Goal: Find specific page/section: Find specific page/section

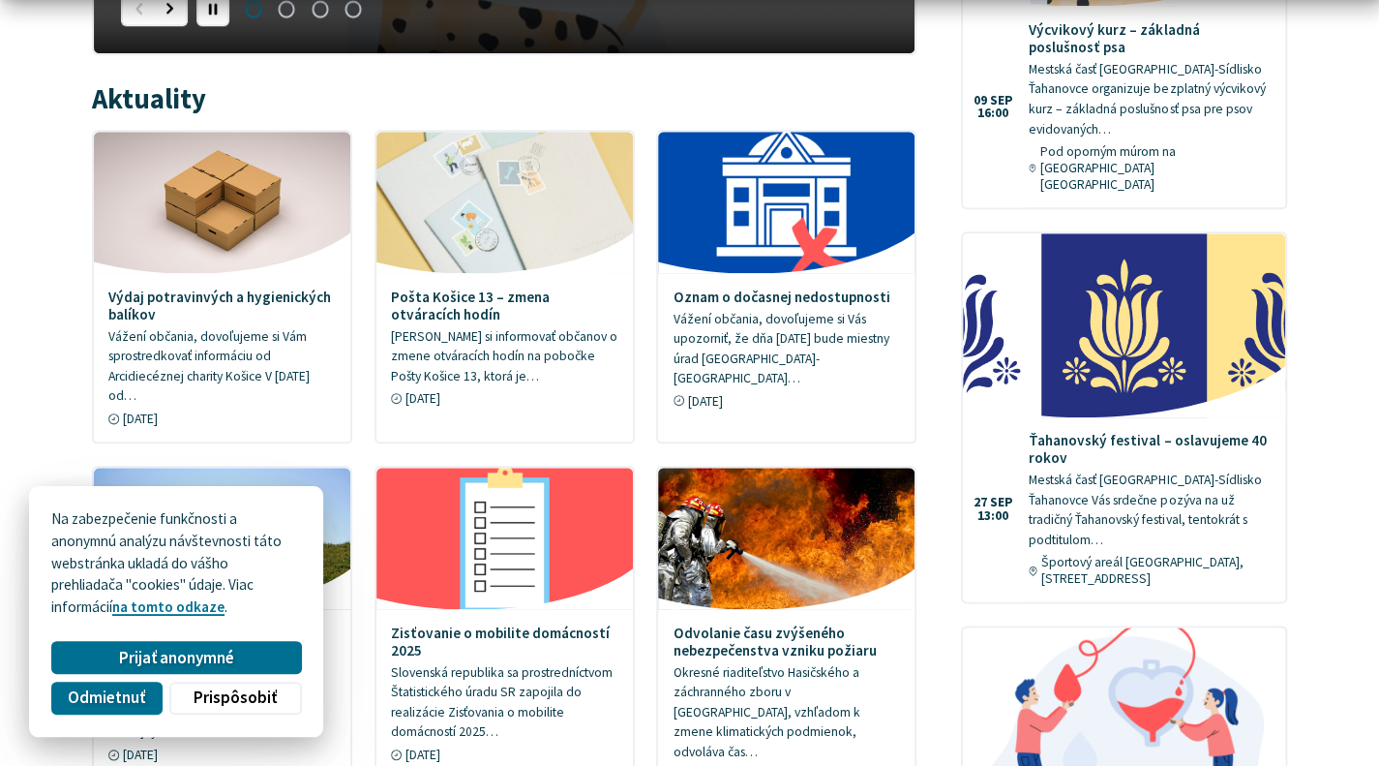
scroll to position [954, 0]
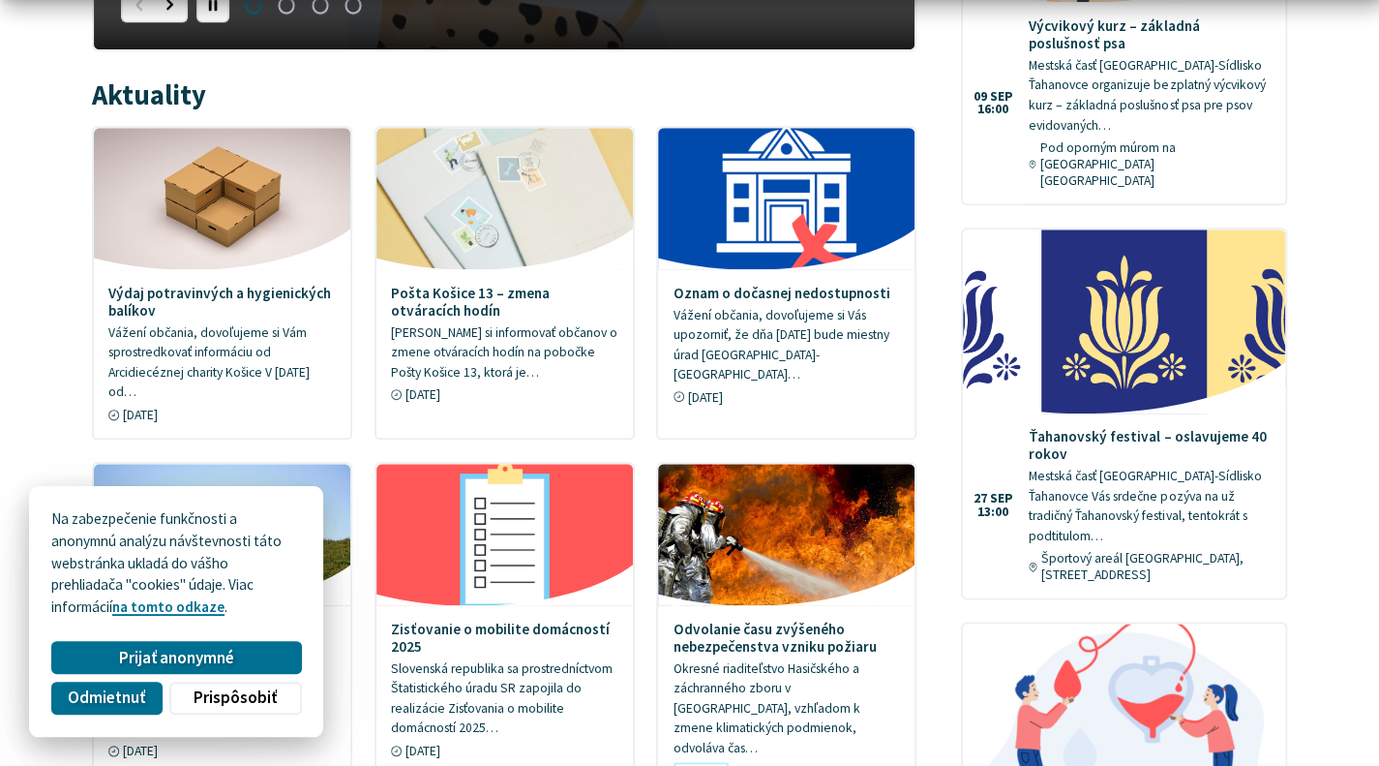
drag, startPoint x: 1393, startPoint y: 38, endPoint x: 1393, endPoint y: 208, distance: 170.4
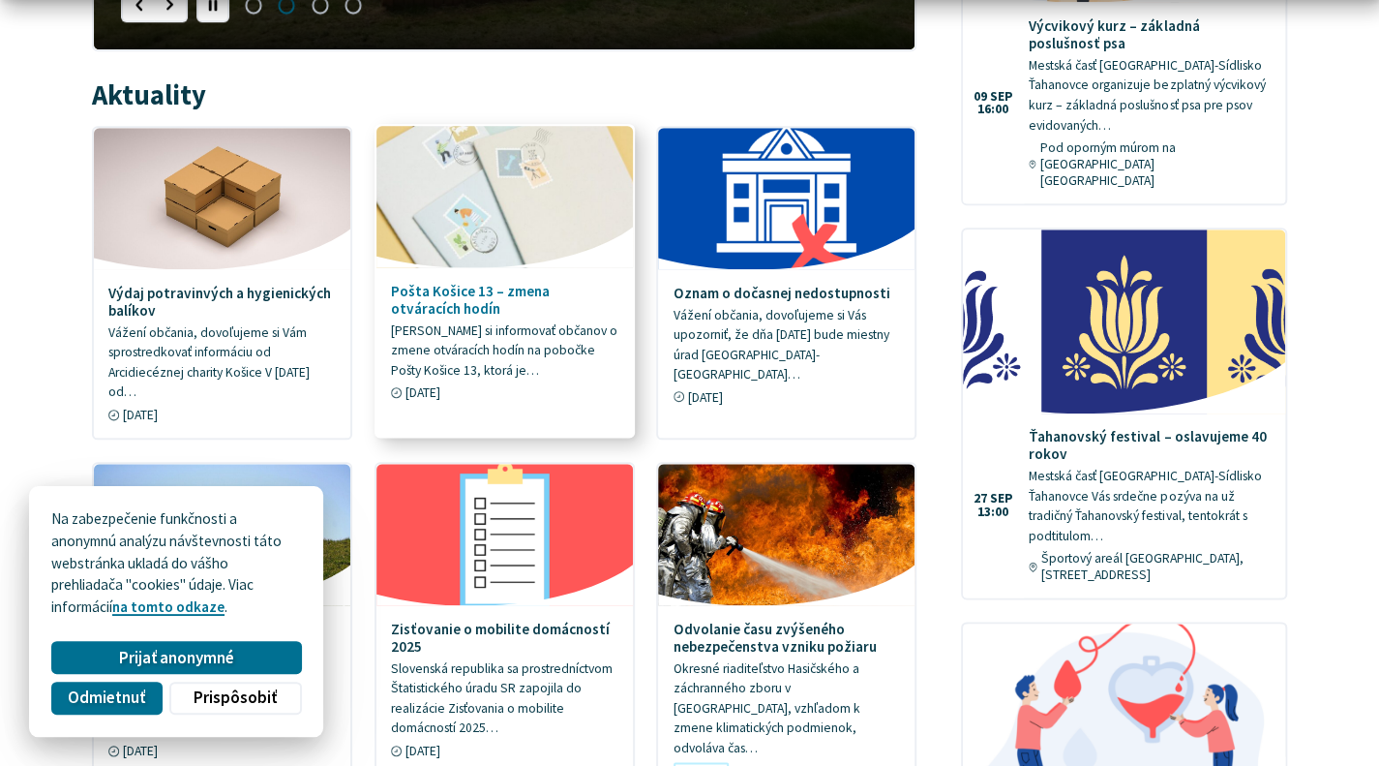
click at [491, 299] on h4 "Pošta Košice 13 – zmena otváracích hodín" at bounding box center [504, 300] width 227 height 35
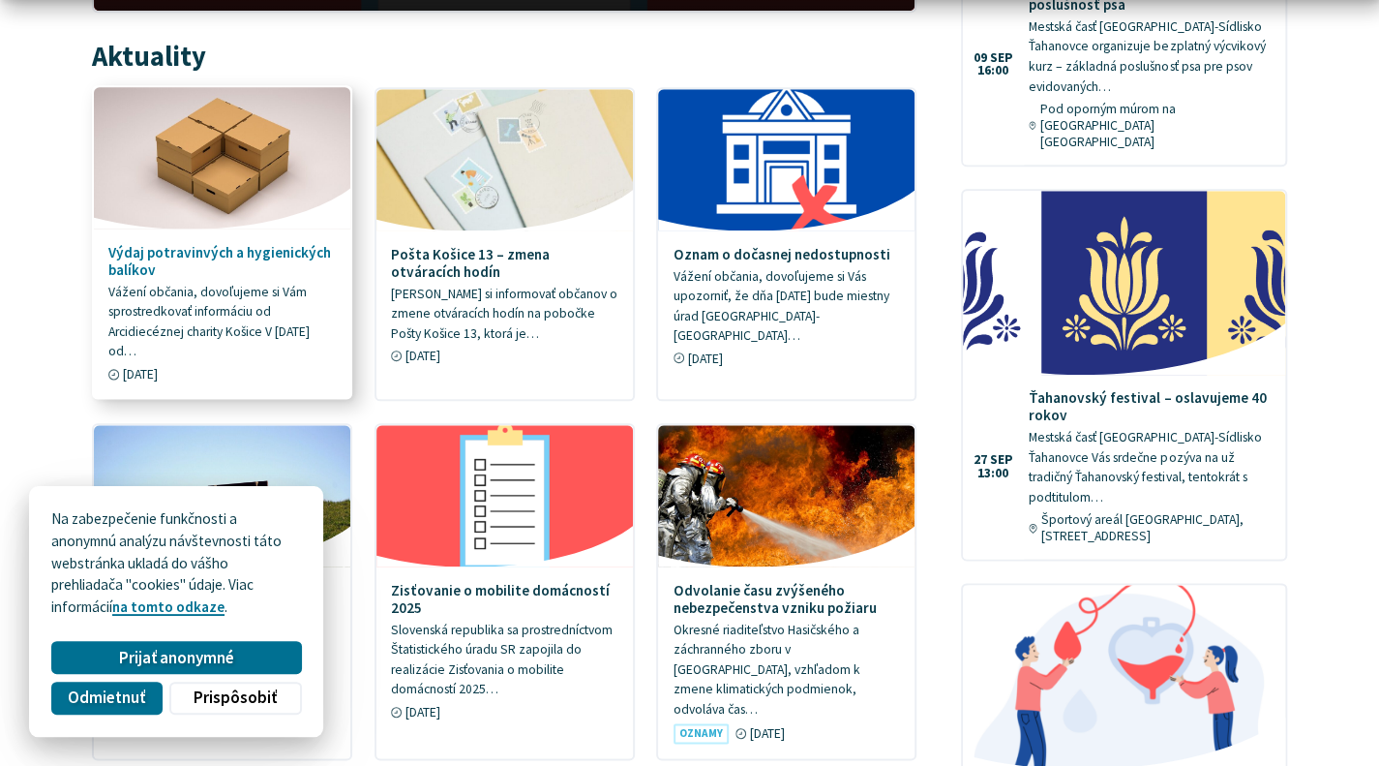
click at [252, 237] on link "Výdaj potravinvých a hygienických balíkov Vážení občania, dovoľujeme si Vám spr…" at bounding box center [222, 242] width 257 height 310
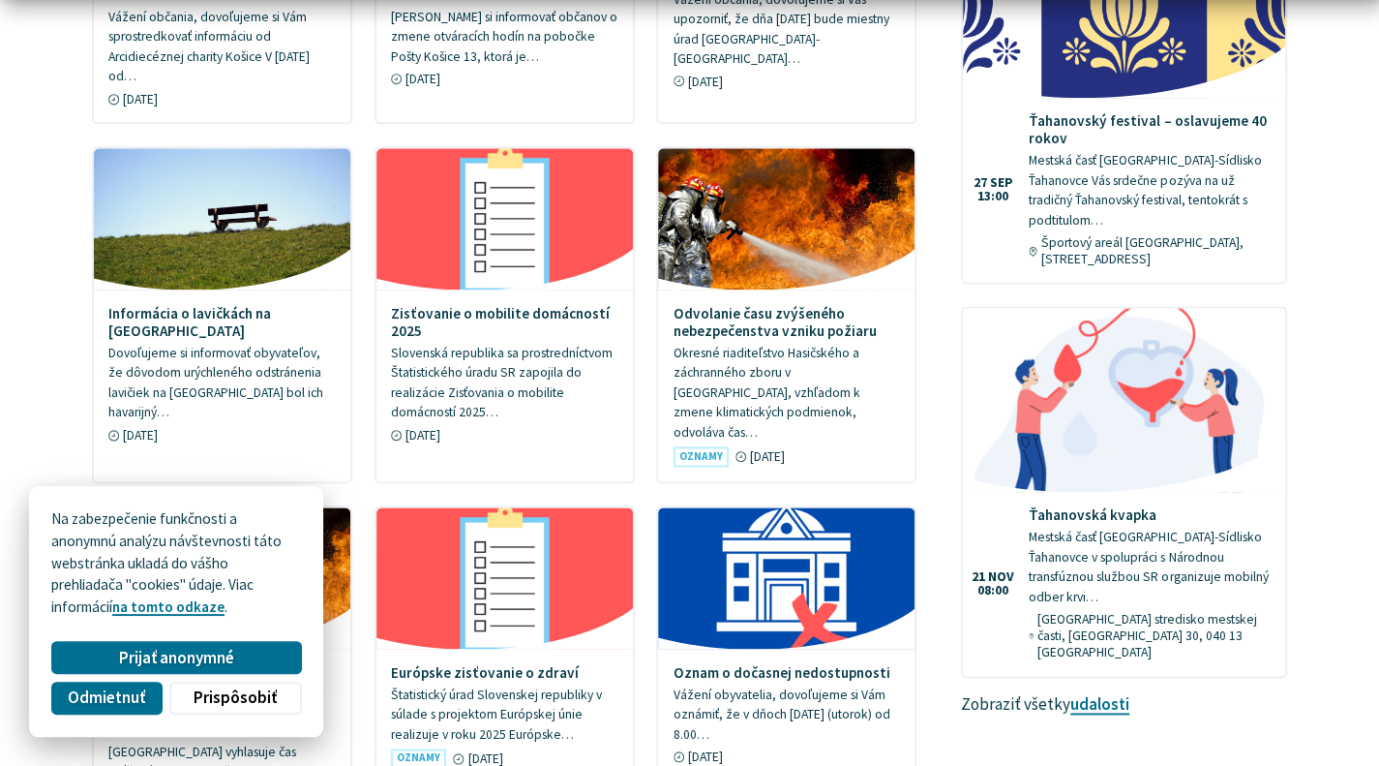
scroll to position [1274, 0]
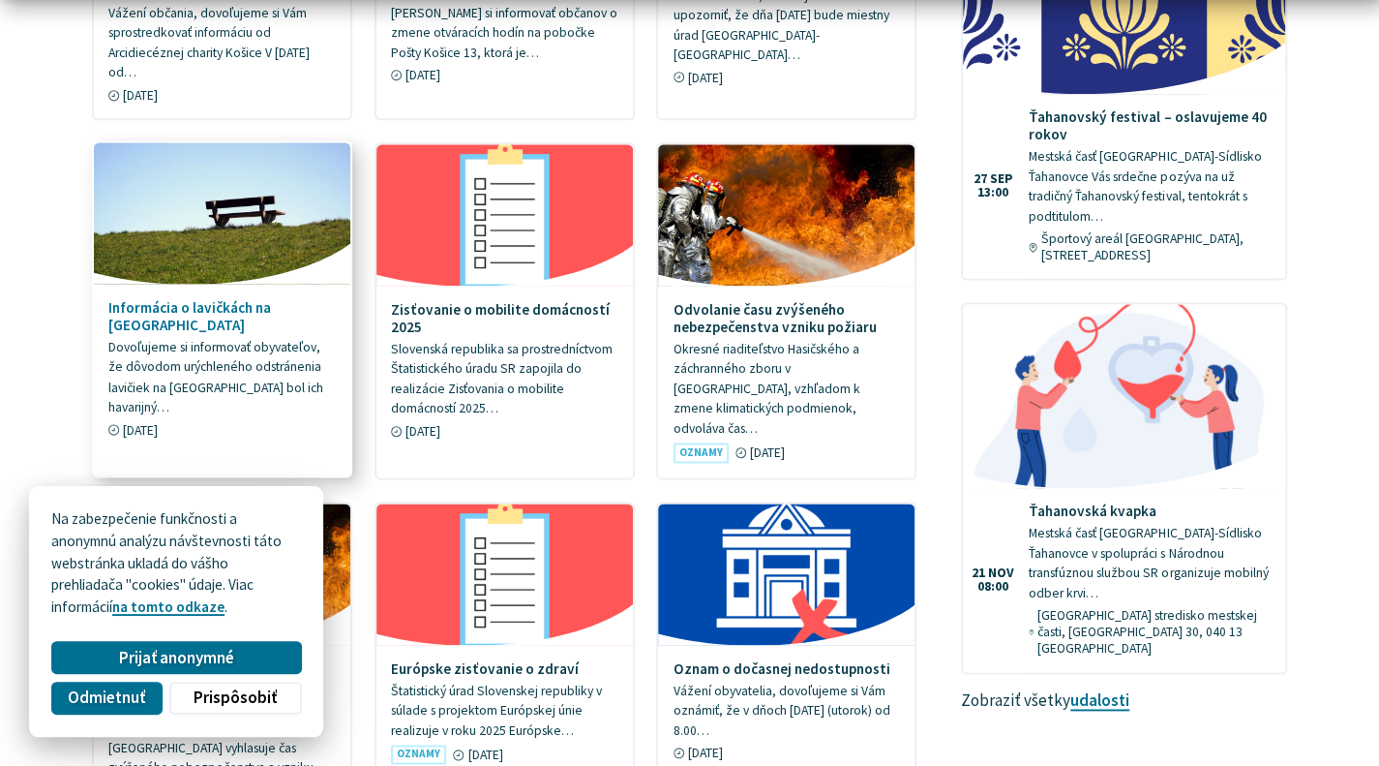
click at [242, 268] on img at bounding box center [222, 214] width 295 height 164
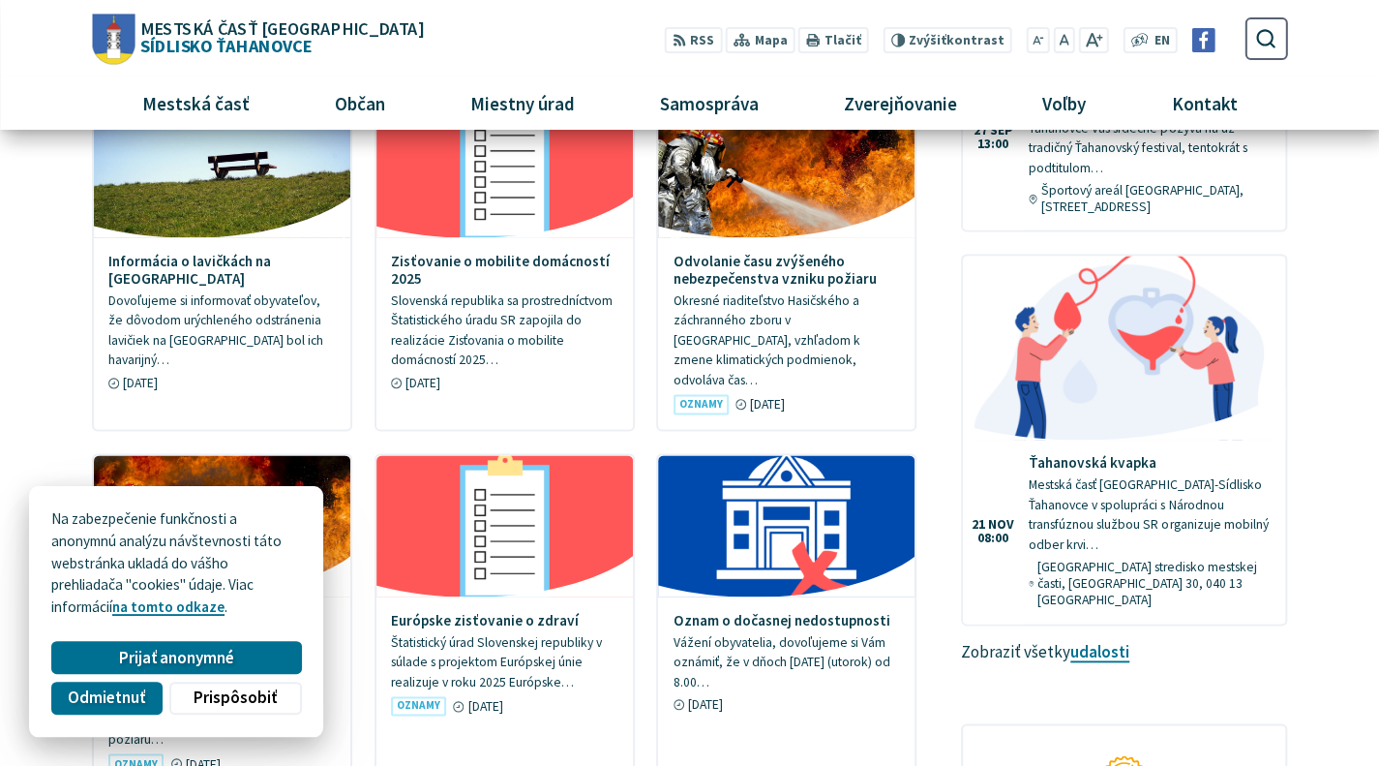
scroll to position [1301, 0]
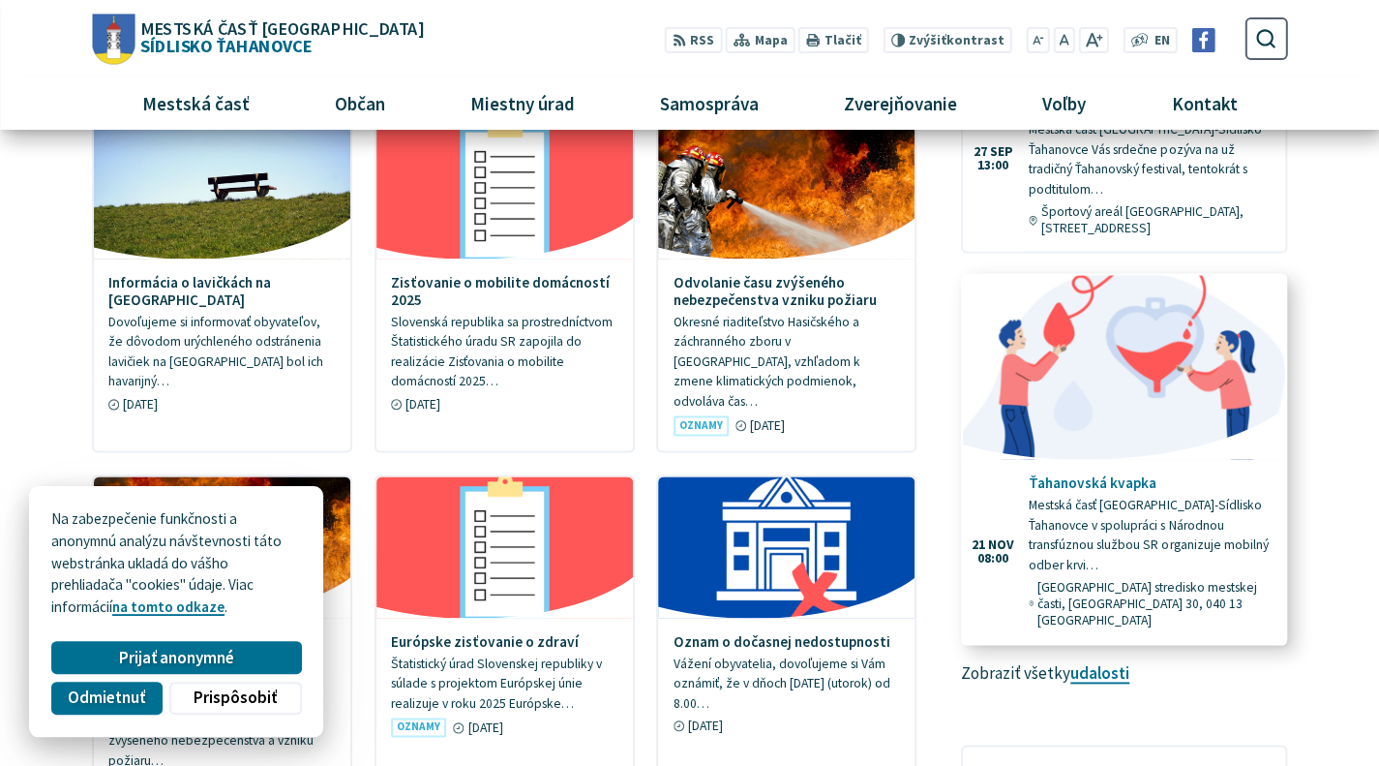
click at [1098, 332] on img at bounding box center [1124, 367] width 371 height 212
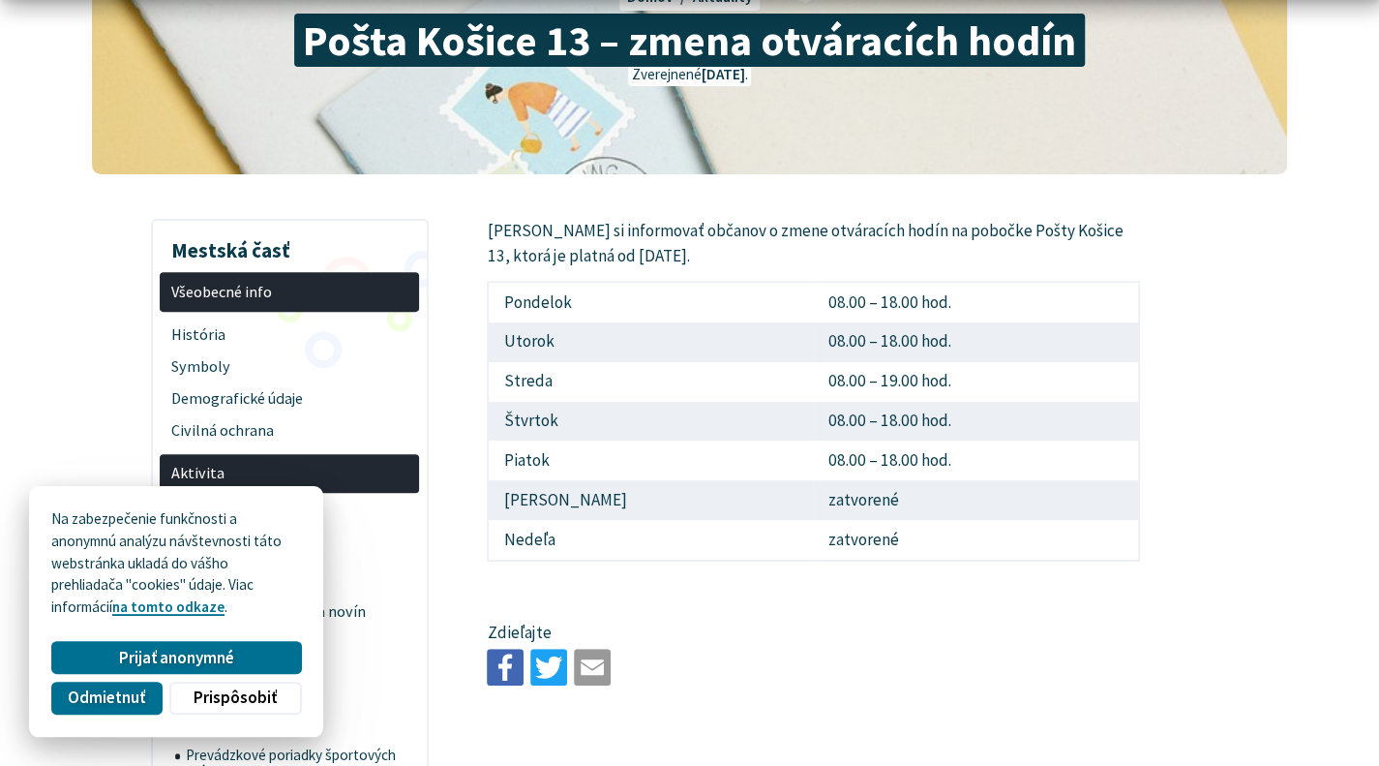
scroll to position [310, 0]
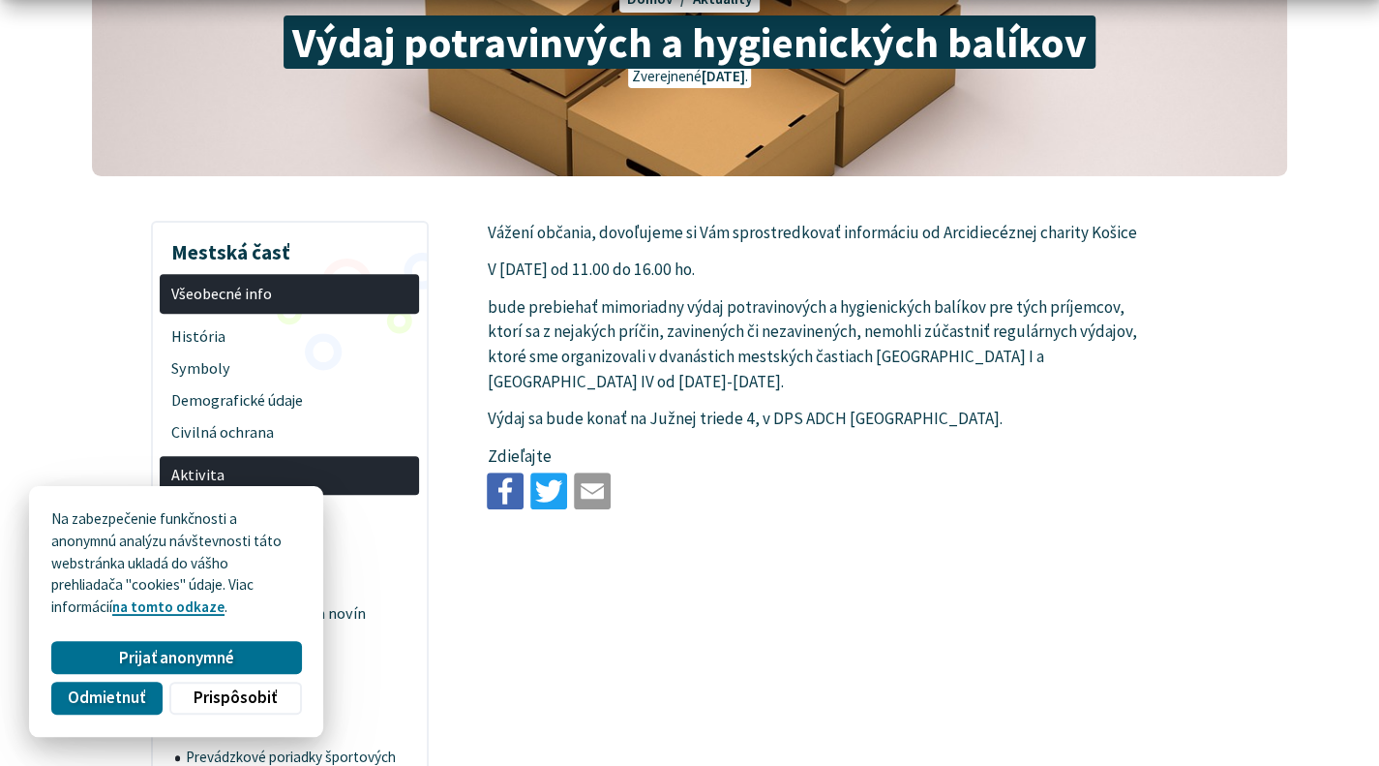
scroll to position [271, 0]
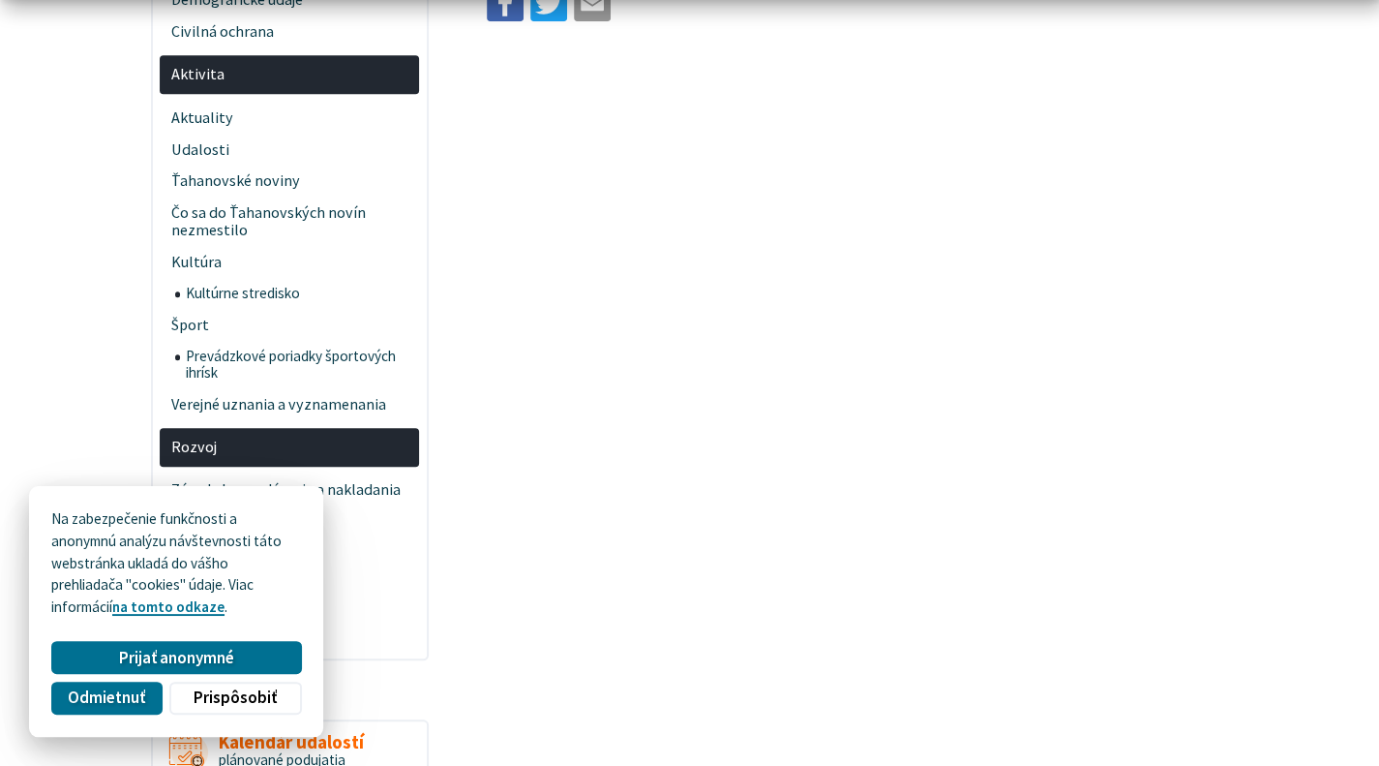
drag, startPoint x: 1393, startPoint y: 203, endPoint x: 1393, endPoint y: 262, distance: 59.1
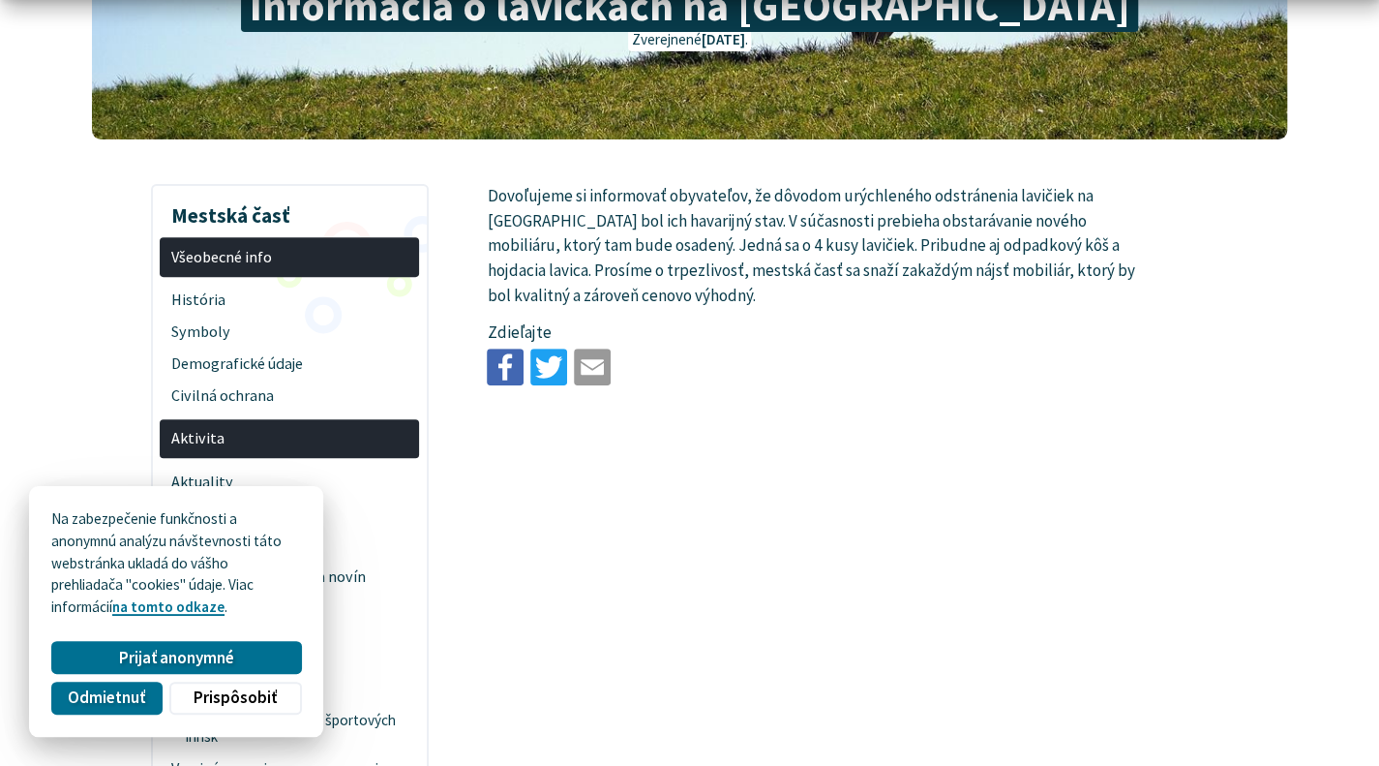
scroll to position [192, 0]
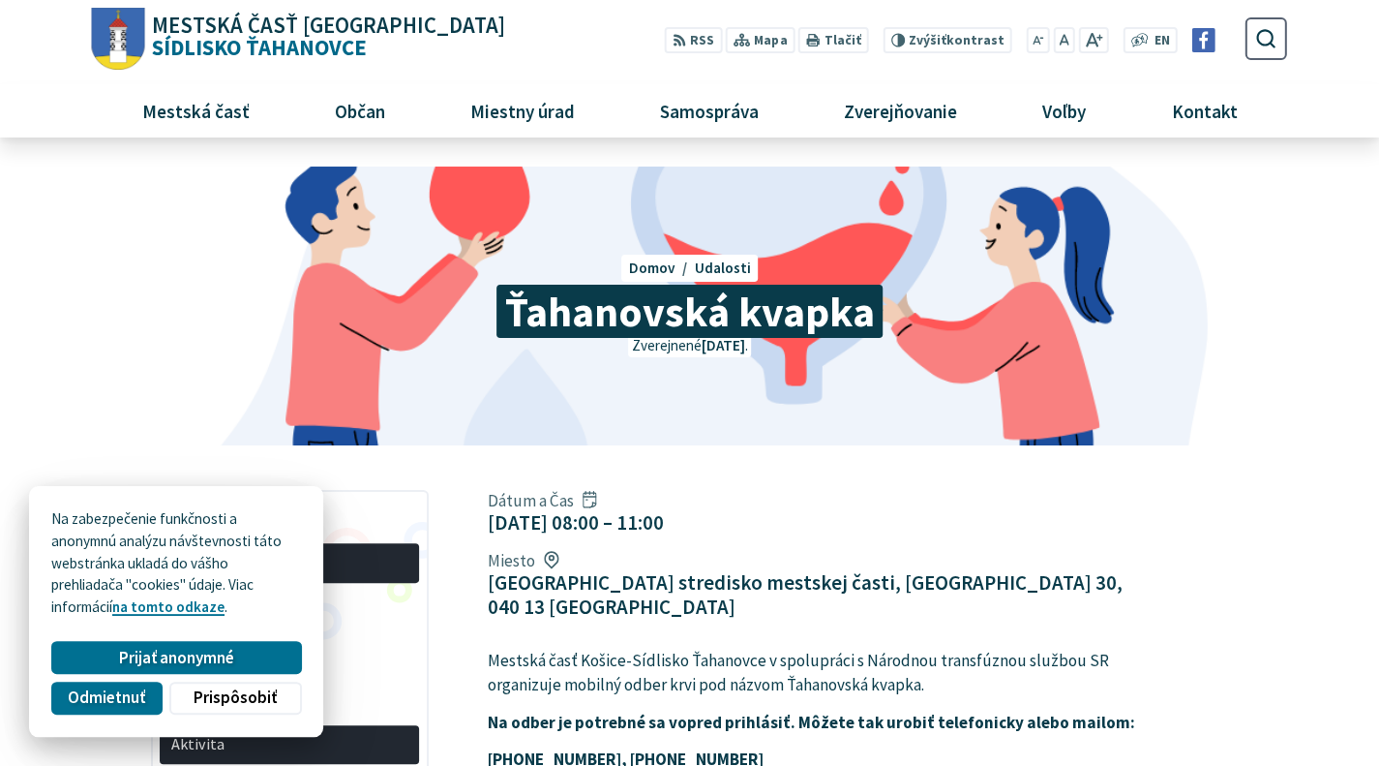
drag, startPoint x: 1393, startPoint y: 161, endPoint x: 1350, endPoint y: 48, distance: 120.1
click at [1350, 48] on html "Na zabezpečenie funkčnosti a anonymnú analýzu návštevnosti táto webstránka ukla…" at bounding box center [689, 383] width 1379 height 766
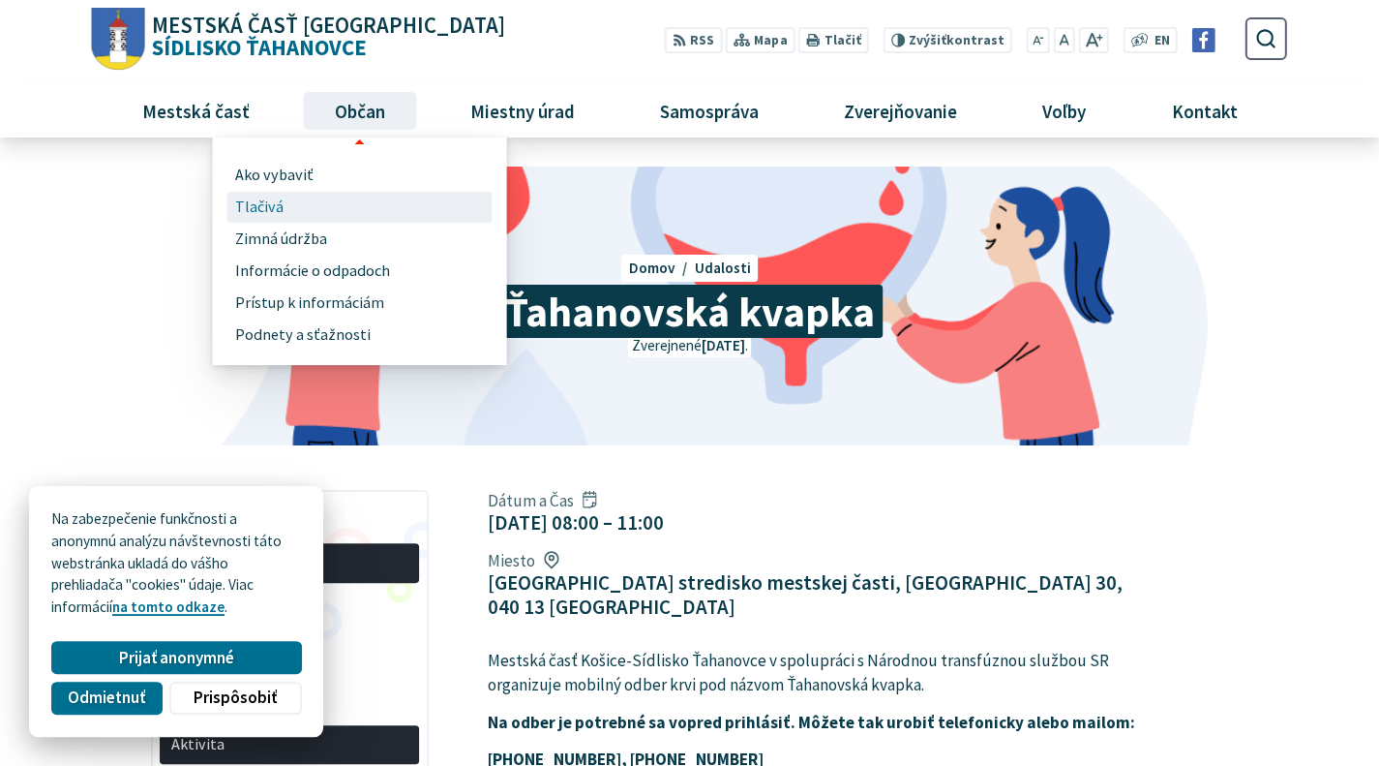
click at [296, 206] on link "Tlačivá" at bounding box center [360, 208] width 250 height 32
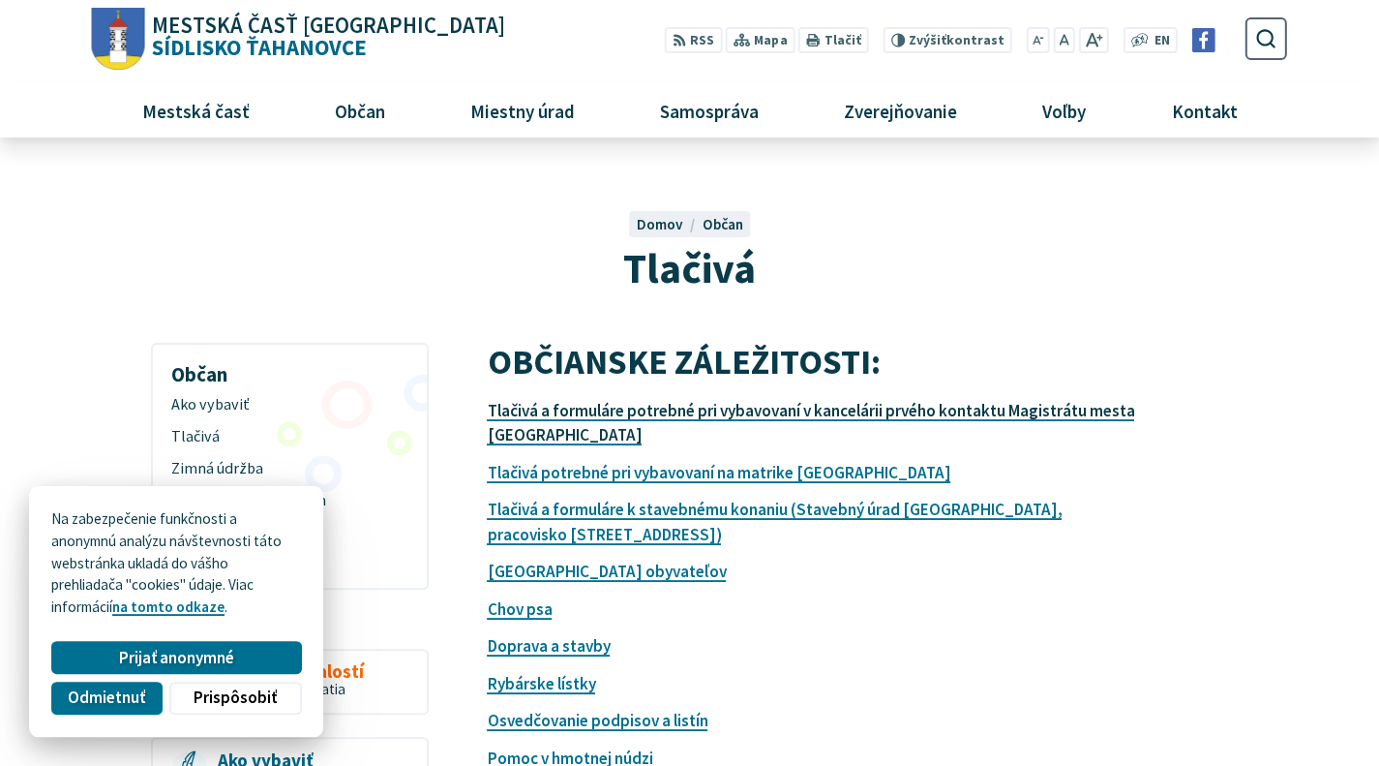
click at [614, 410] on link "Tlačivá a formuláre potrebné pri vybavovaní v kancelárii prvého kontaktu Magist…" at bounding box center [811, 423] width 648 height 46
